Goal: Task Accomplishment & Management: Manage account settings

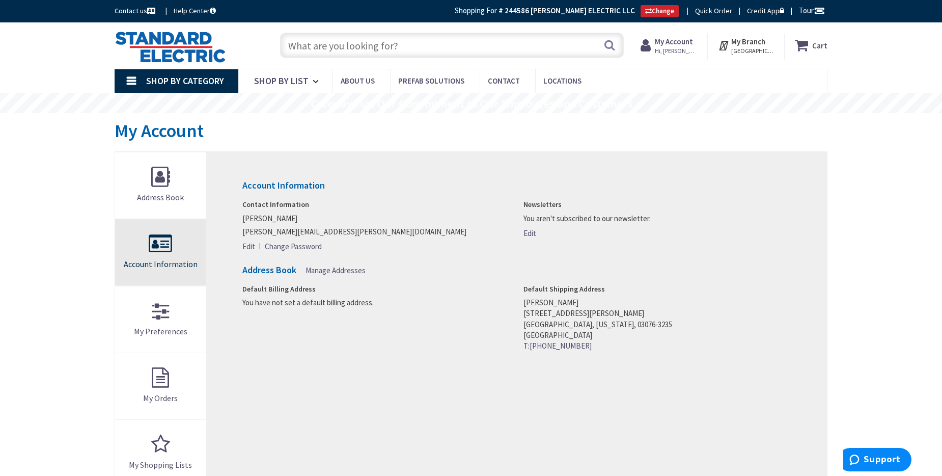
type input "[PERSON_NAME][GEOGRAPHIC_DATA], [GEOGRAPHIC_DATA]"
click at [686, 47] on span "Hi, [PERSON_NAME]" at bounding box center [676, 51] width 43 height 8
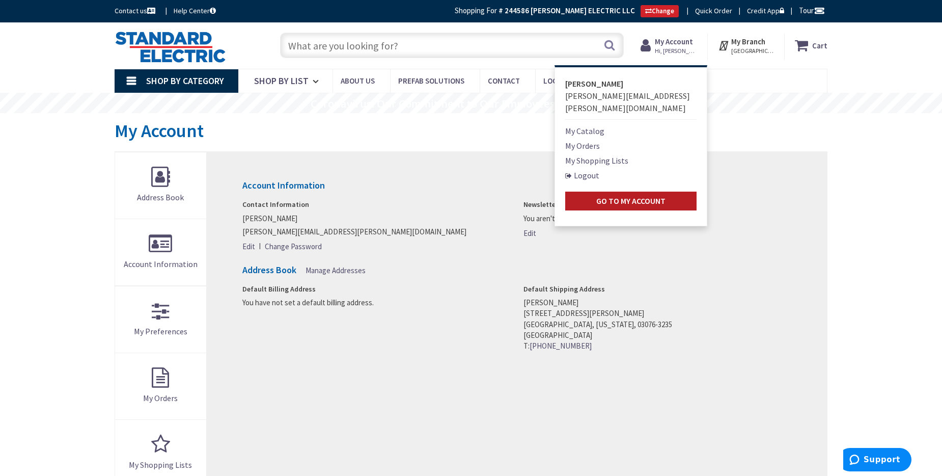
click at [631, 196] on strong "Go to My Account" at bounding box center [630, 201] width 69 height 10
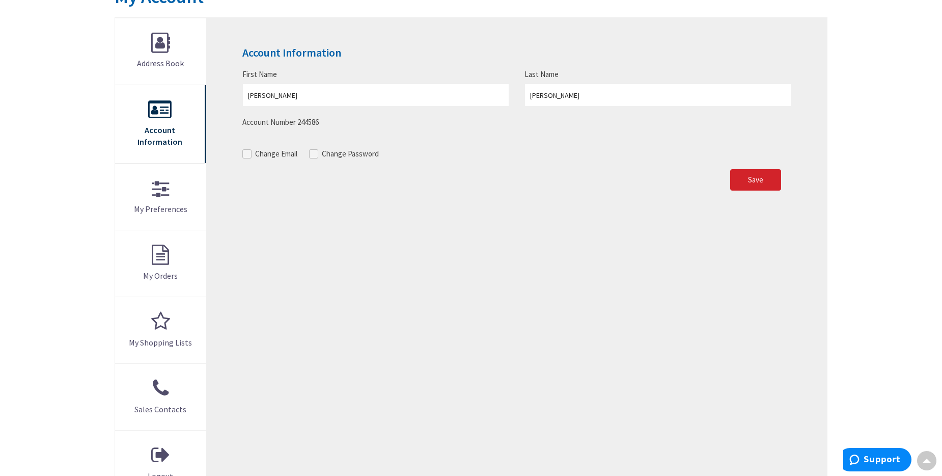
scroll to position [92, 0]
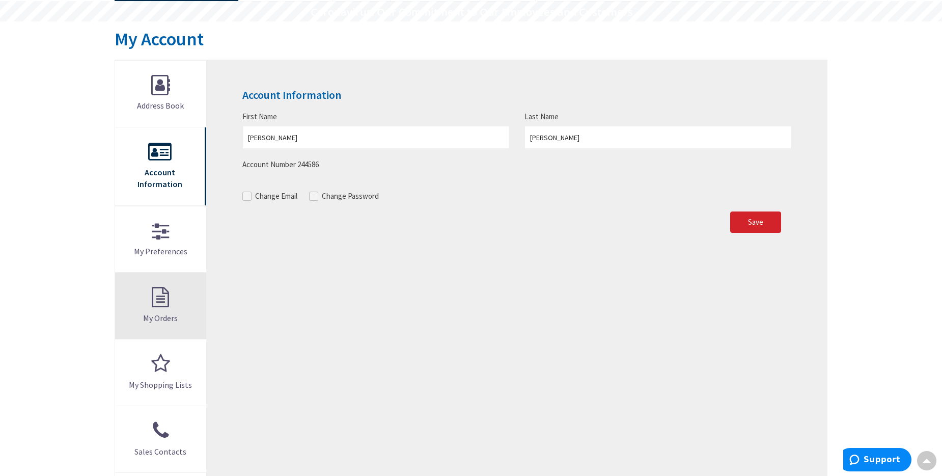
click at [160, 294] on link "My Orders" at bounding box center [160, 305] width 91 height 66
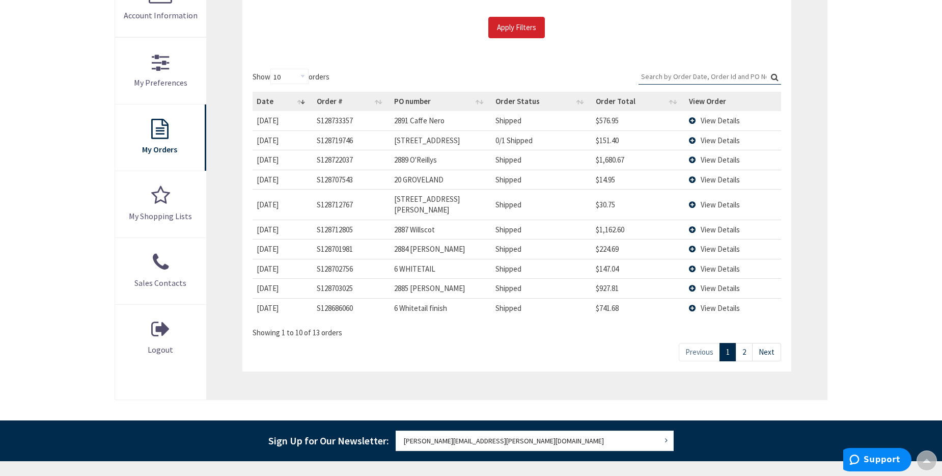
scroll to position [255, 0]
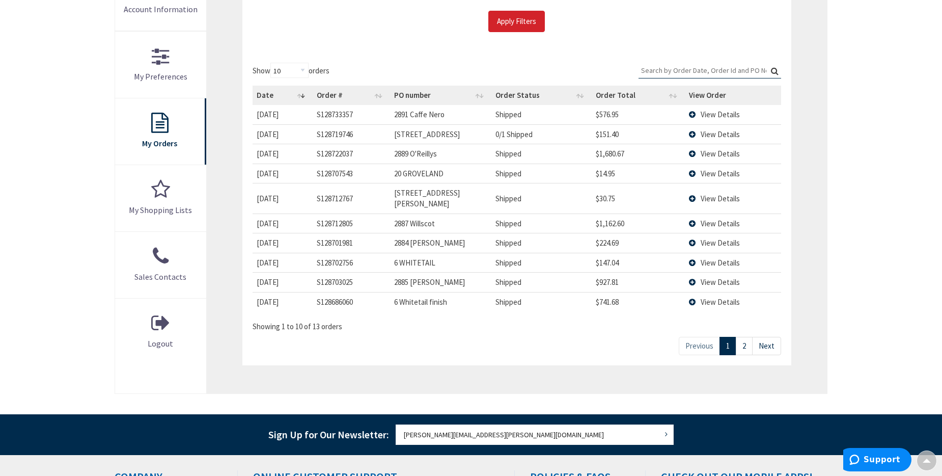
click at [747, 337] on link "2" at bounding box center [744, 346] width 17 height 18
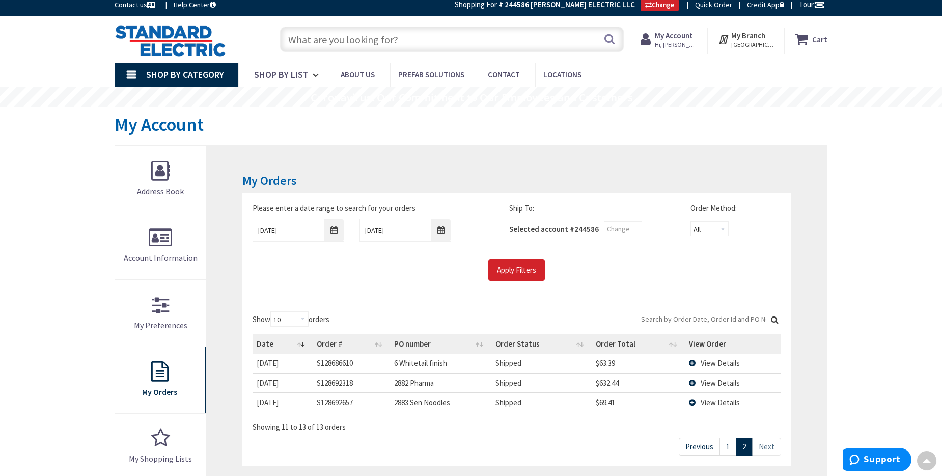
scroll to position [0, 0]
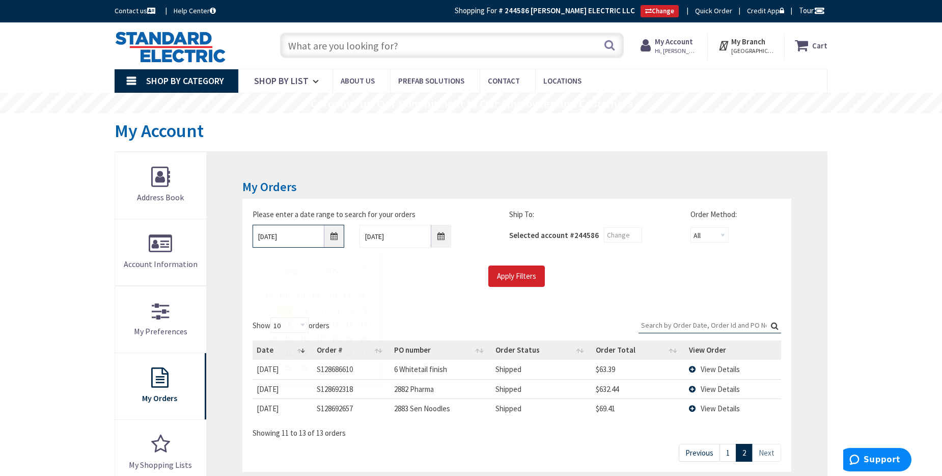
click at [331, 237] on input "[DATE]" at bounding box center [299, 236] width 92 height 23
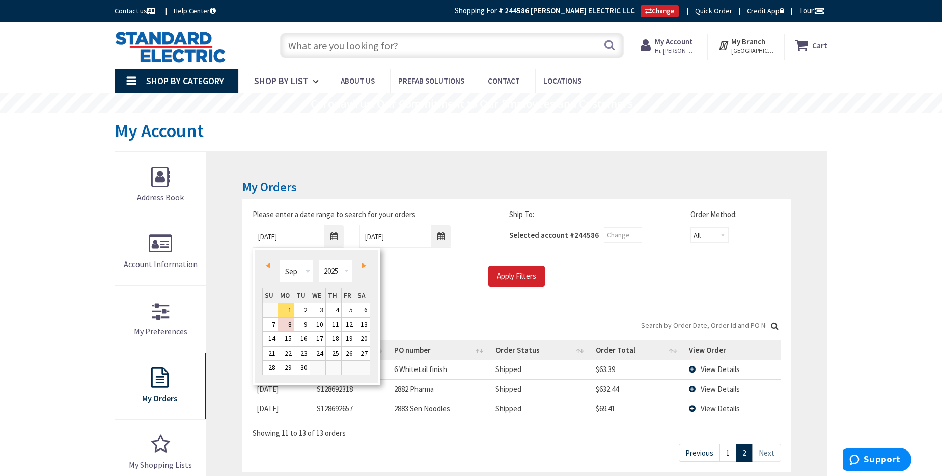
click at [268, 265] on span "Prev" at bounding box center [268, 265] width 4 height 5
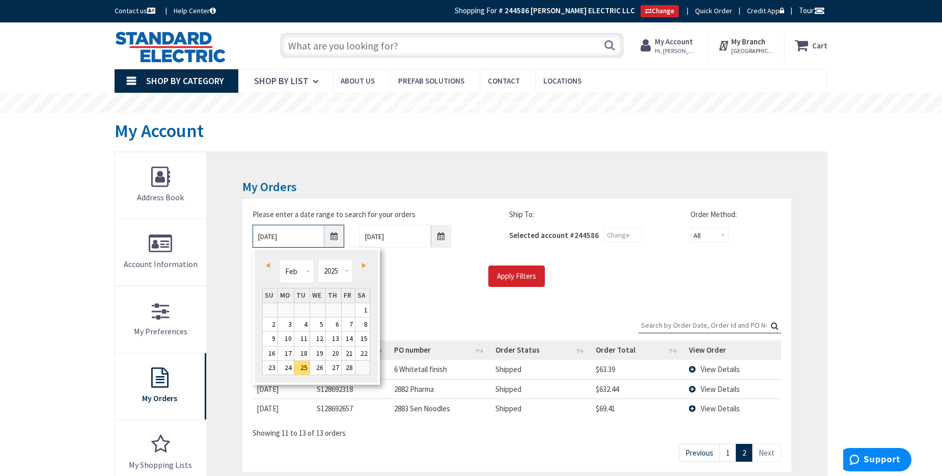
type input "[DATE]"
click at [289, 352] on link "23" at bounding box center [286, 353] width 16 height 14
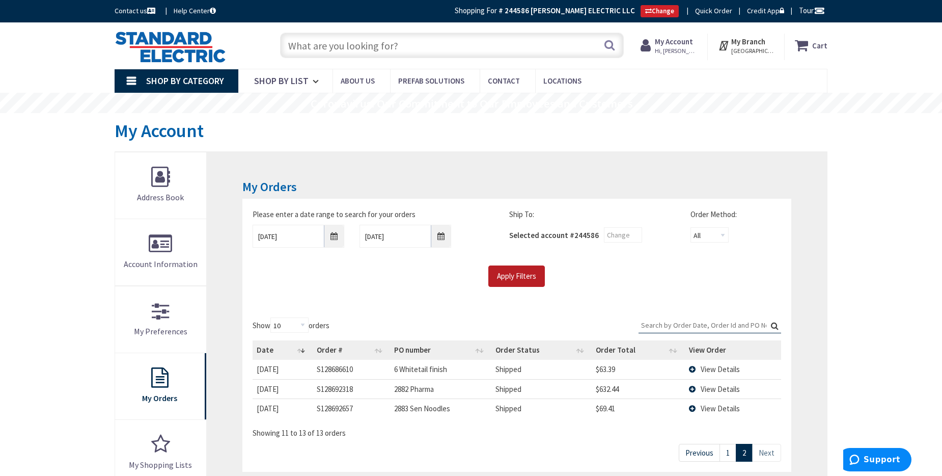
click at [521, 278] on input "Apply Filters" at bounding box center [516, 275] width 57 height 21
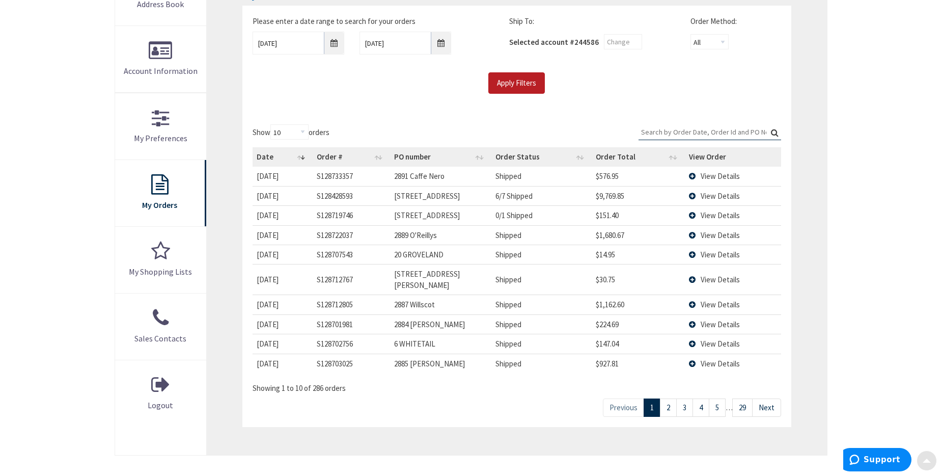
scroll to position [204, 0]
